Goal: Use online tool/utility: Utilize a website feature to perform a specific function

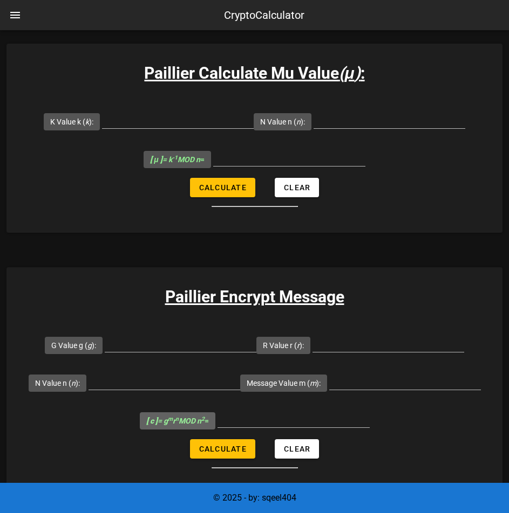
scroll to position [701, 0]
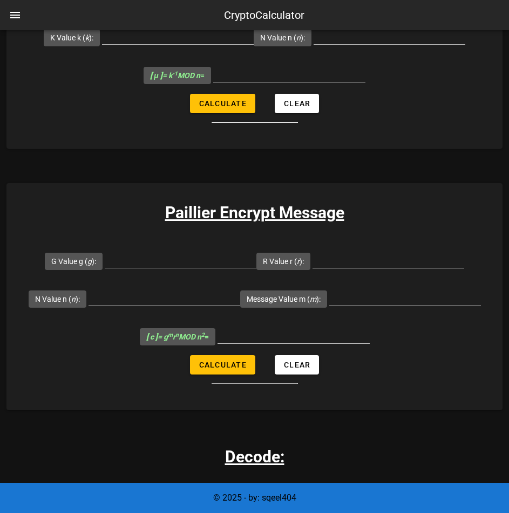
click at [361, 263] on input "R Value r ( r ):" at bounding box center [388, 259] width 152 height 17
click at [205, 272] on div at bounding box center [181, 265] width 152 height 29
click at [198, 267] on input "G Value g ( g ):" at bounding box center [181, 259] width 152 height 17
type input "7019"
click at [367, 264] on input "R Value r ( r ):" at bounding box center [388, 259] width 152 height 17
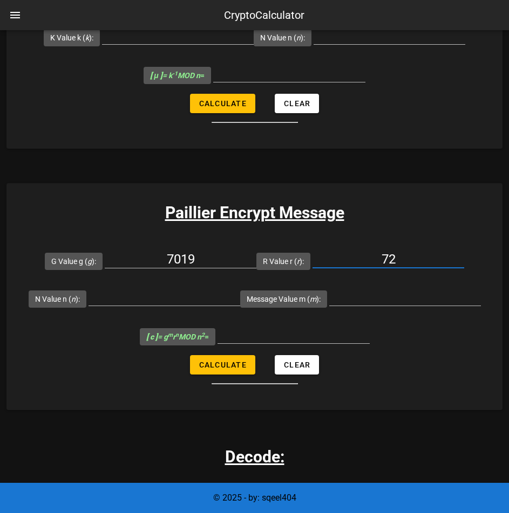
type input "72"
type input "6527"
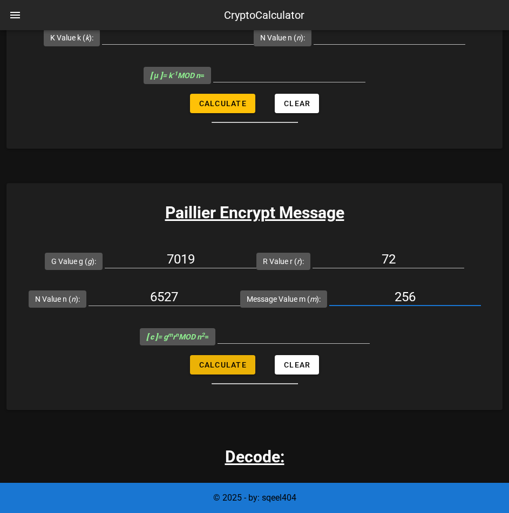
type input "256"
click at [229, 372] on button "Calculate" at bounding box center [222, 364] width 65 height 19
type input "6155676"
click at [408, 254] on input "72" at bounding box center [388, 259] width 152 height 17
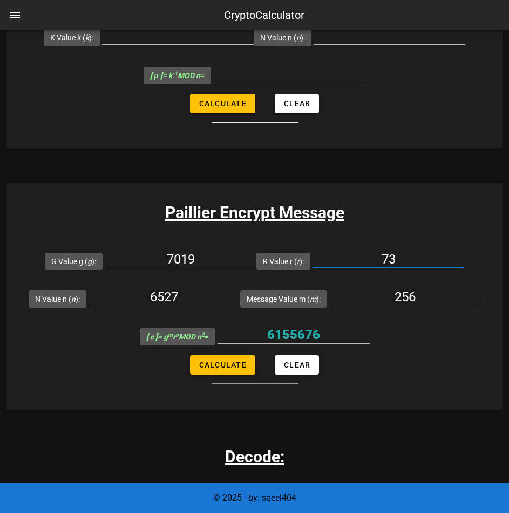
type input "73"
click at [238, 362] on span "Calculate" at bounding box center [222, 365] width 48 height 9
type input "26435665"
click at [408, 252] on input "73" at bounding box center [388, 259] width 152 height 17
type input "74"
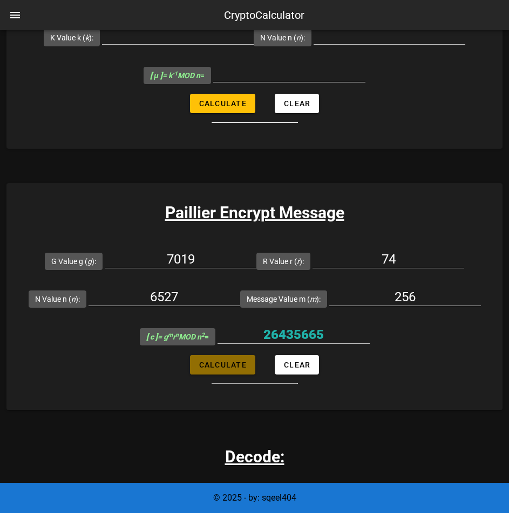
click at [225, 364] on span "Calculate" at bounding box center [222, 365] width 48 height 9
click at [231, 360] on button "Calculate" at bounding box center [222, 364] width 65 height 19
type input "5713316"
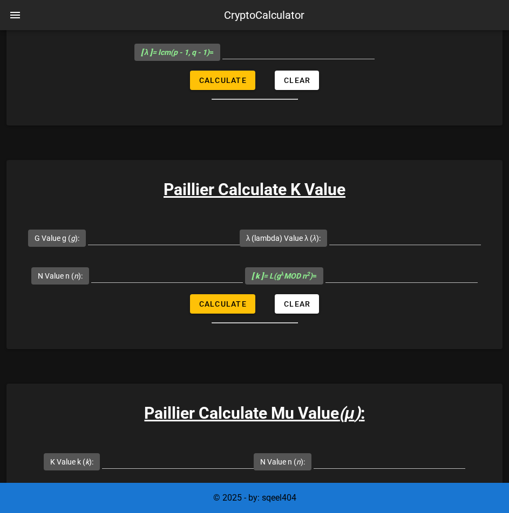
scroll to position [270, 0]
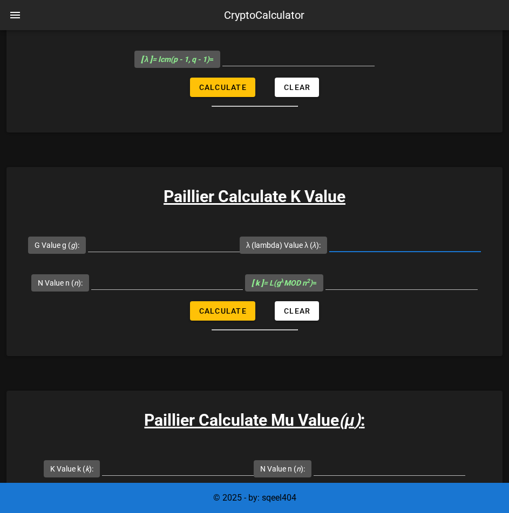
click at [384, 246] on input "λ (lambda) Value λ ( λ ):" at bounding box center [405, 243] width 152 height 17
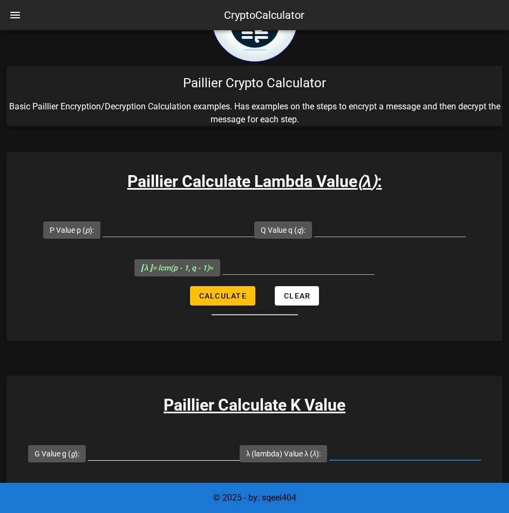
scroll to position [0, 0]
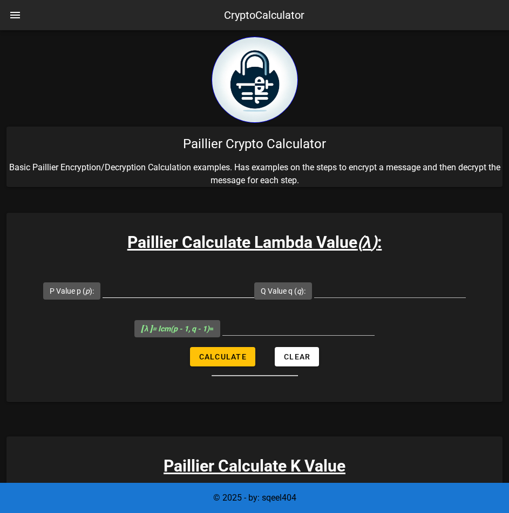
click at [194, 296] on input "P Value p ( p ):" at bounding box center [178, 288] width 152 height 17
